Goal: Obtain resource: Download file/media

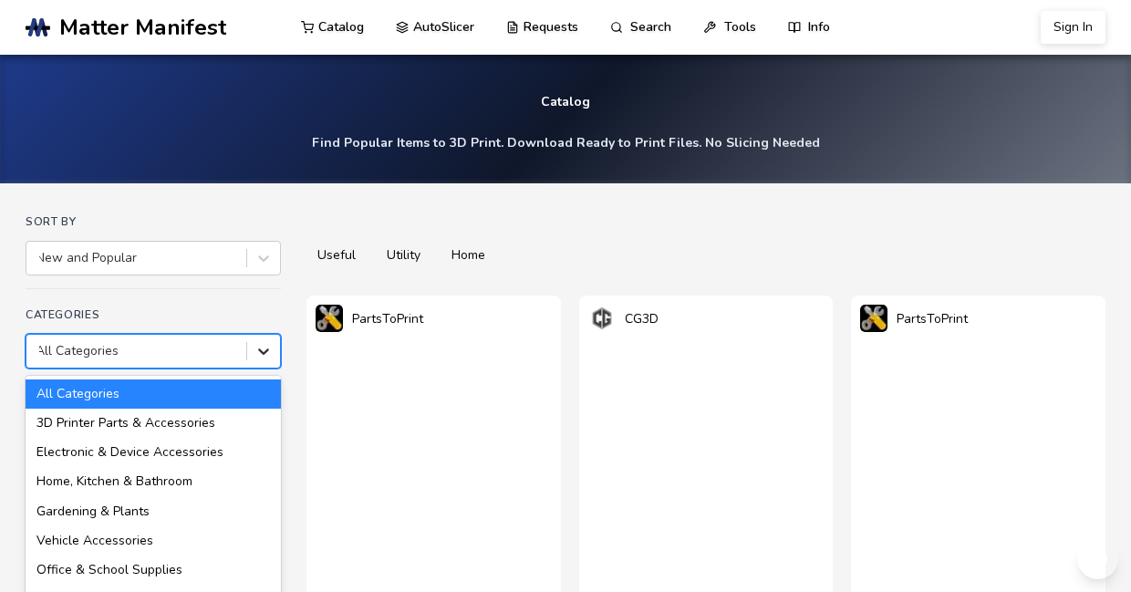
click at [276, 369] on div "All Categories selected, 1 of 18. 18 results available. Use Up and Down to choo…" at bounding box center [153, 351] width 255 height 35
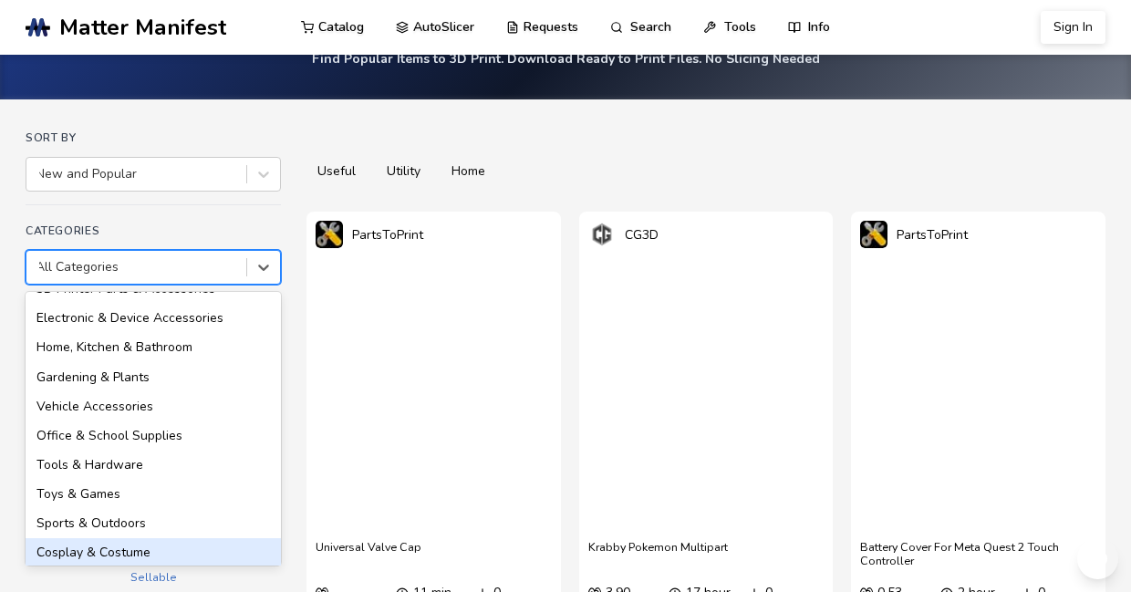
scroll to position [81, 0]
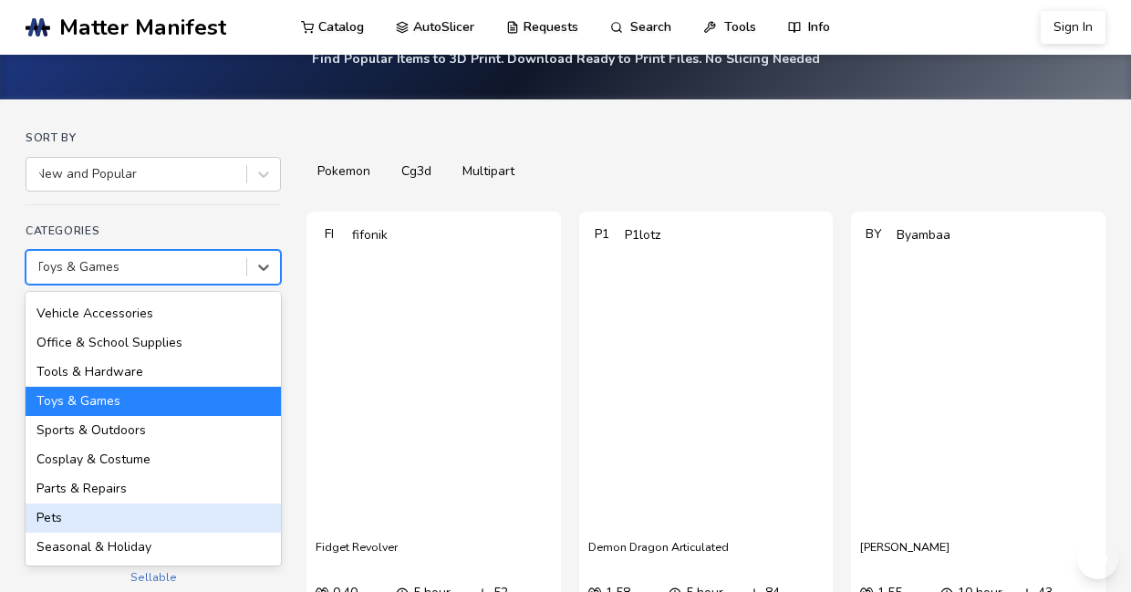
scroll to position [174, 0]
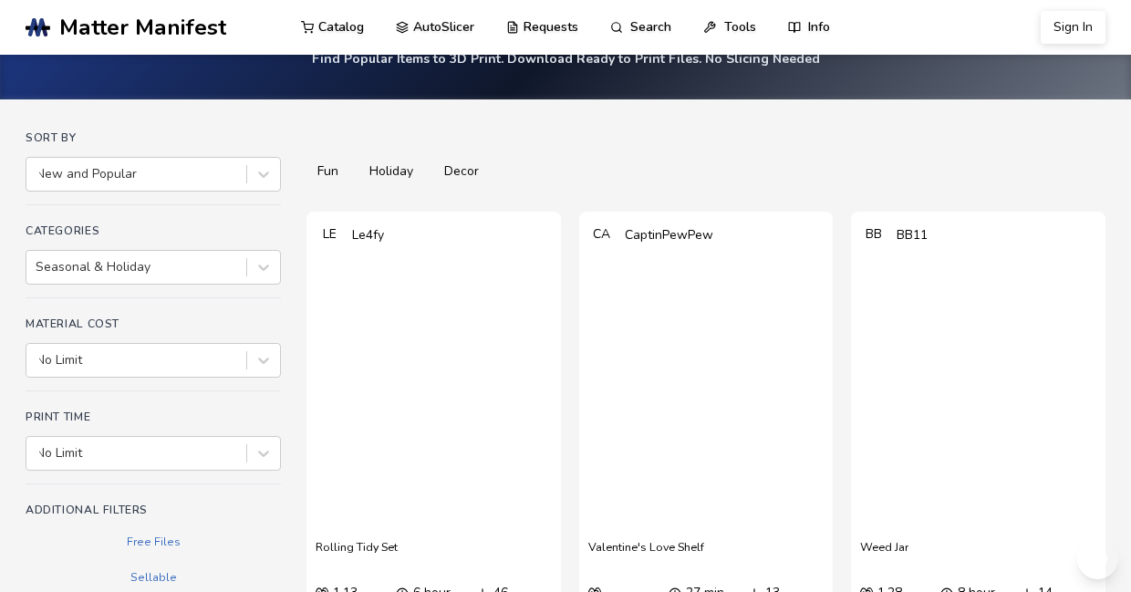
click at [376, 184] on button "holiday" at bounding box center [392, 172] width 66 height 26
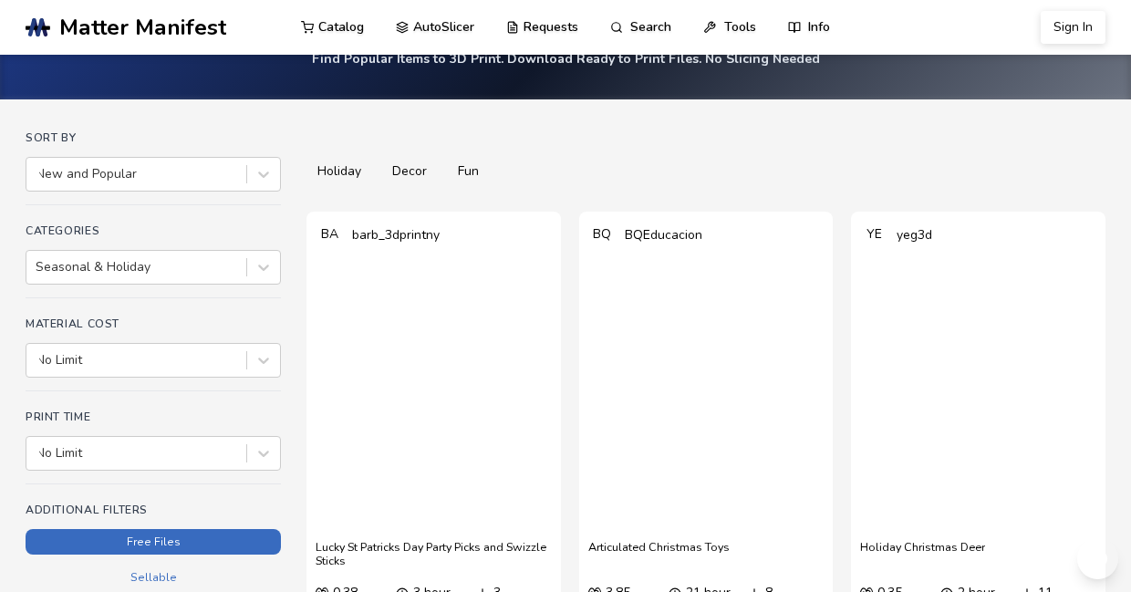
click at [191, 529] on button "Free Files" at bounding box center [153, 542] width 255 height 26
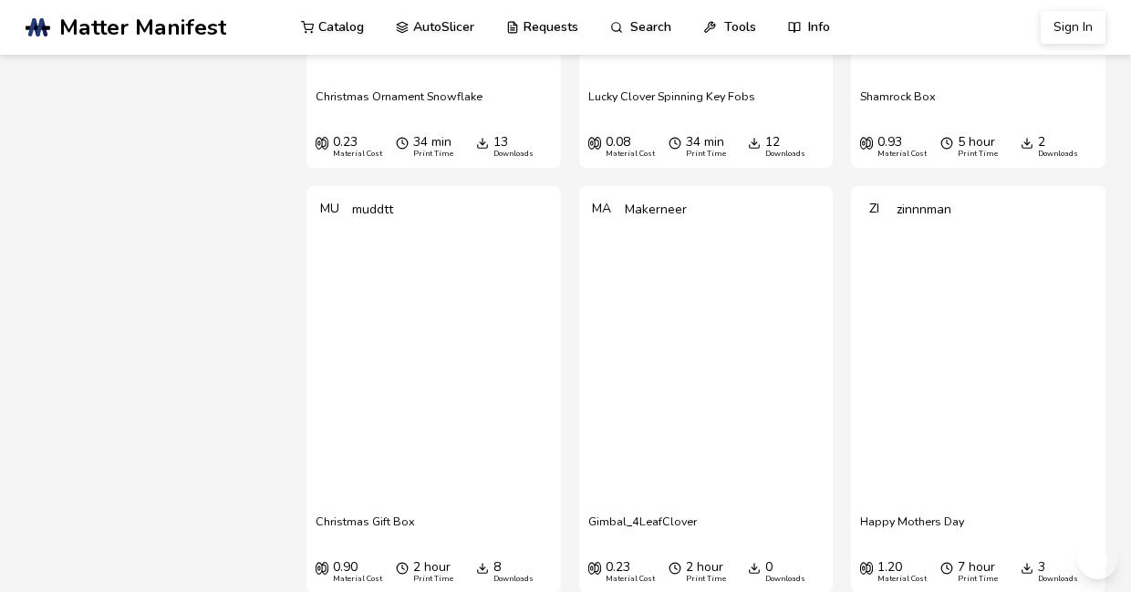
scroll to position [996, 0]
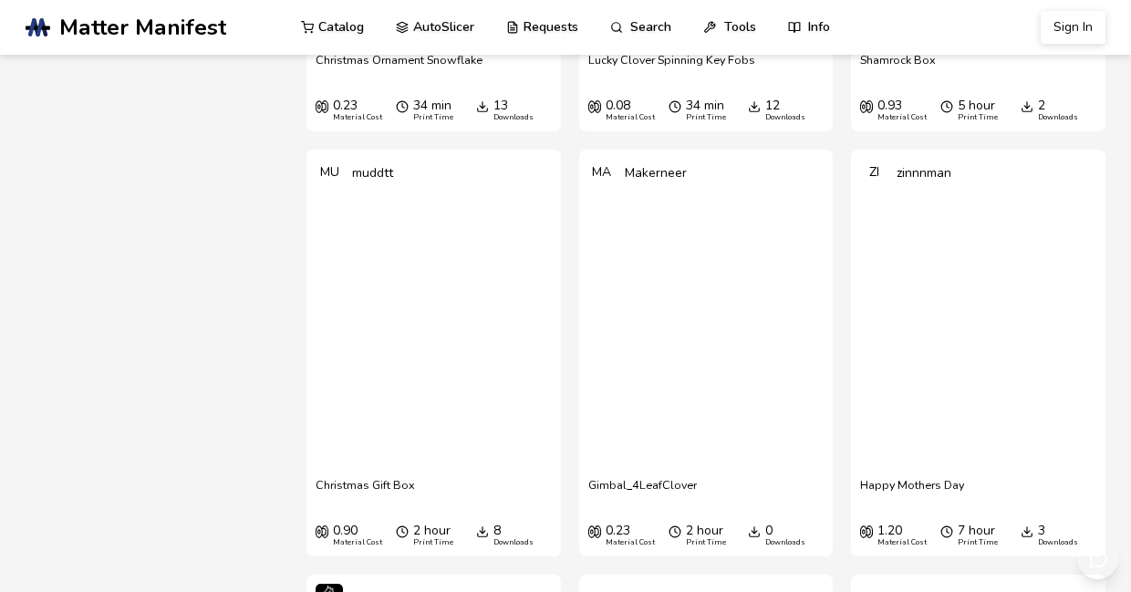
click at [646, 80] on span "Lucky Clover Spinning Key Fobs" at bounding box center [672, 66] width 167 height 27
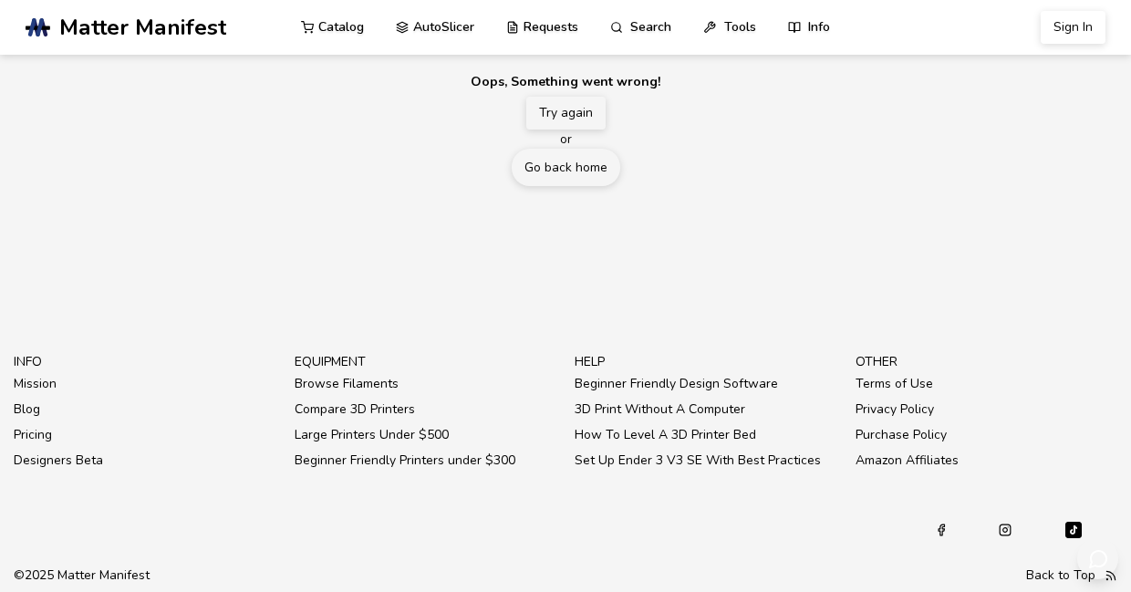
scroll to position [56, 0]
drag, startPoint x: 750, startPoint y: 267, endPoint x: 505, endPoint y: 240, distance: 247.0
click at [505, 240] on section ".cls-1, .cls-2, .cls-3 { stroke-width: 0px; } .cls-2 { fill: #1d1e56; } .cls-3 …" at bounding box center [565, 296] width 1131 height 592
click at [364, 22] on link "Catalog" at bounding box center [332, 26] width 63 height 55
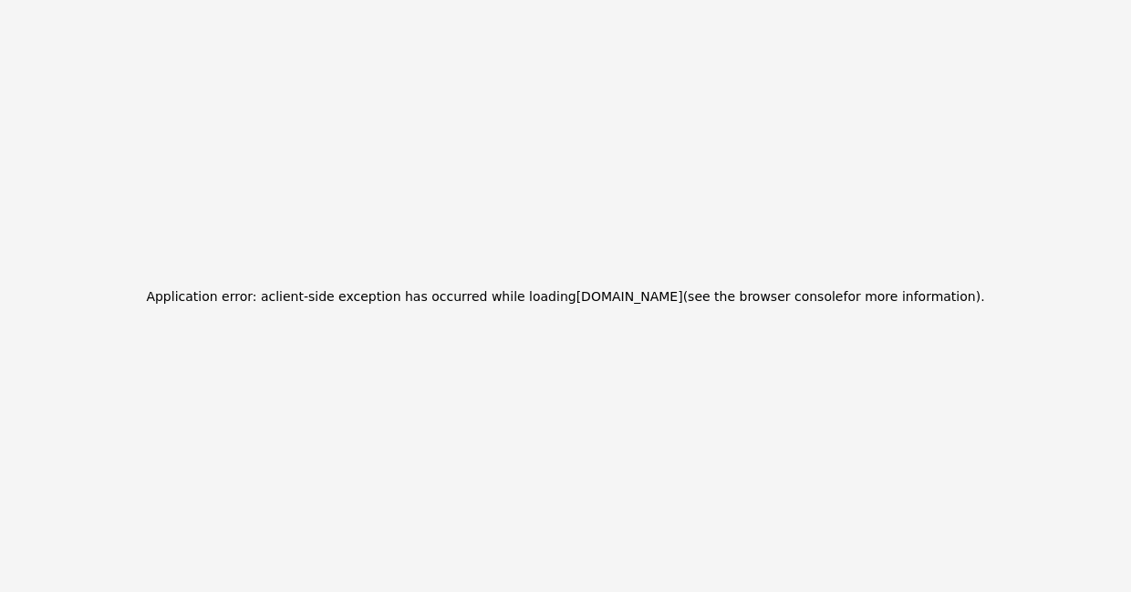
scroll to position [15, 0]
